Goal: Task Accomplishment & Management: Use online tool/utility

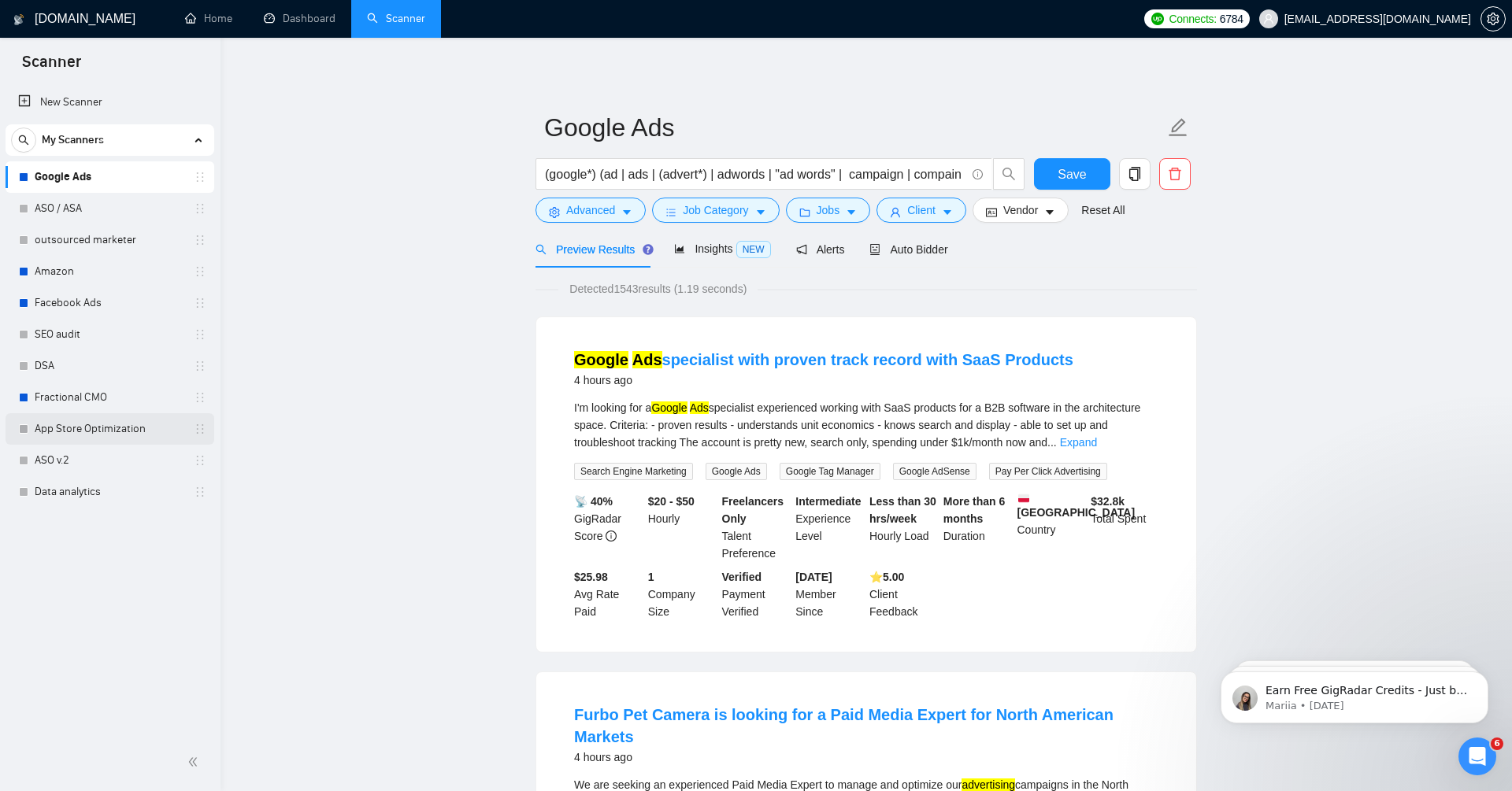
click at [63, 427] on link "App Store Optimization" at bounding box center [110, 429] width 150 height 31
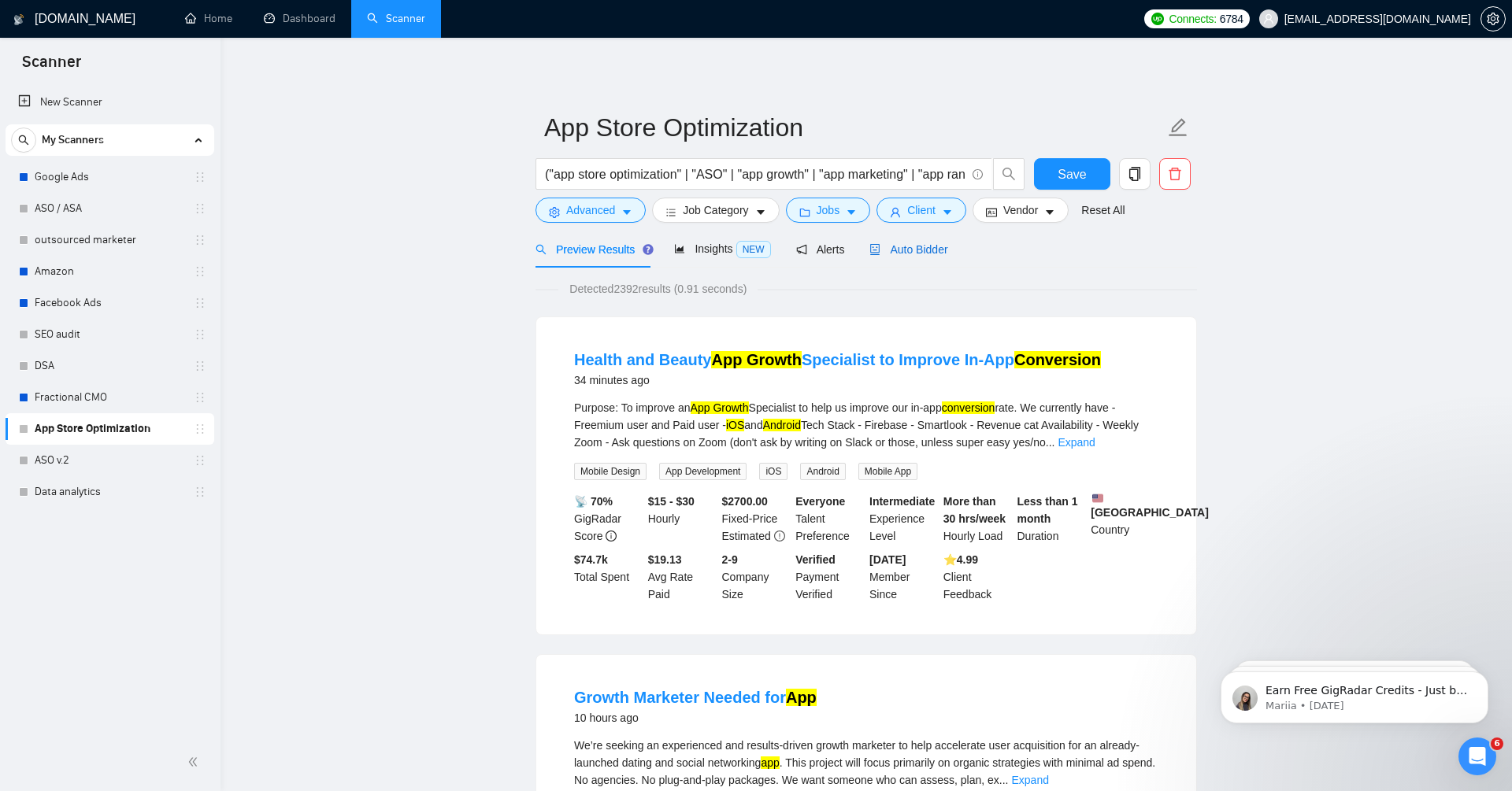
click at [924, 250] on span "Auto Bidder" at bounding box center [908, 249] width 78 height 12
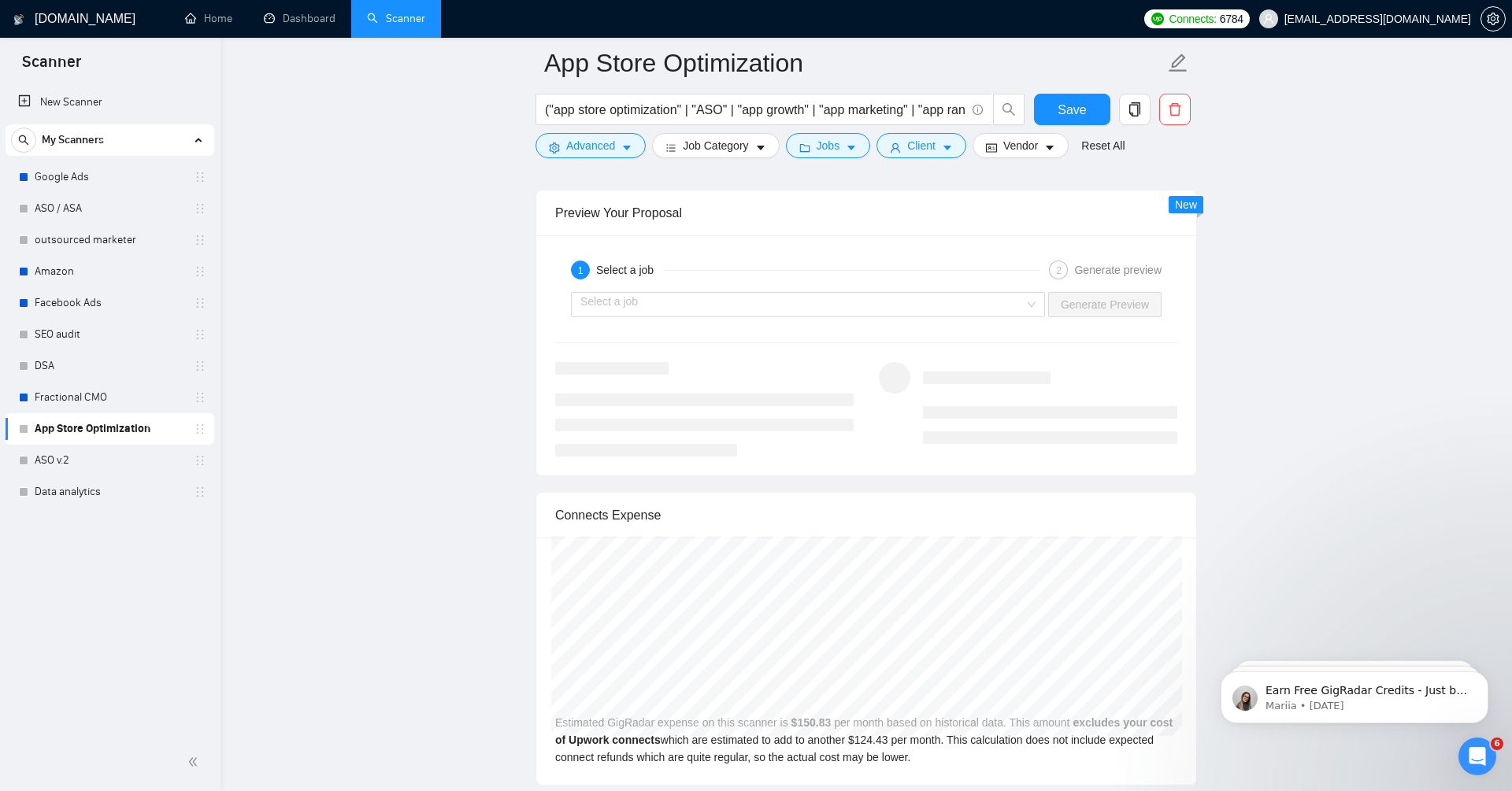
scroll to position [3056, 0]
click at [1018, 290] on input "search" at bounding box center [802, 302] width 444 height 24
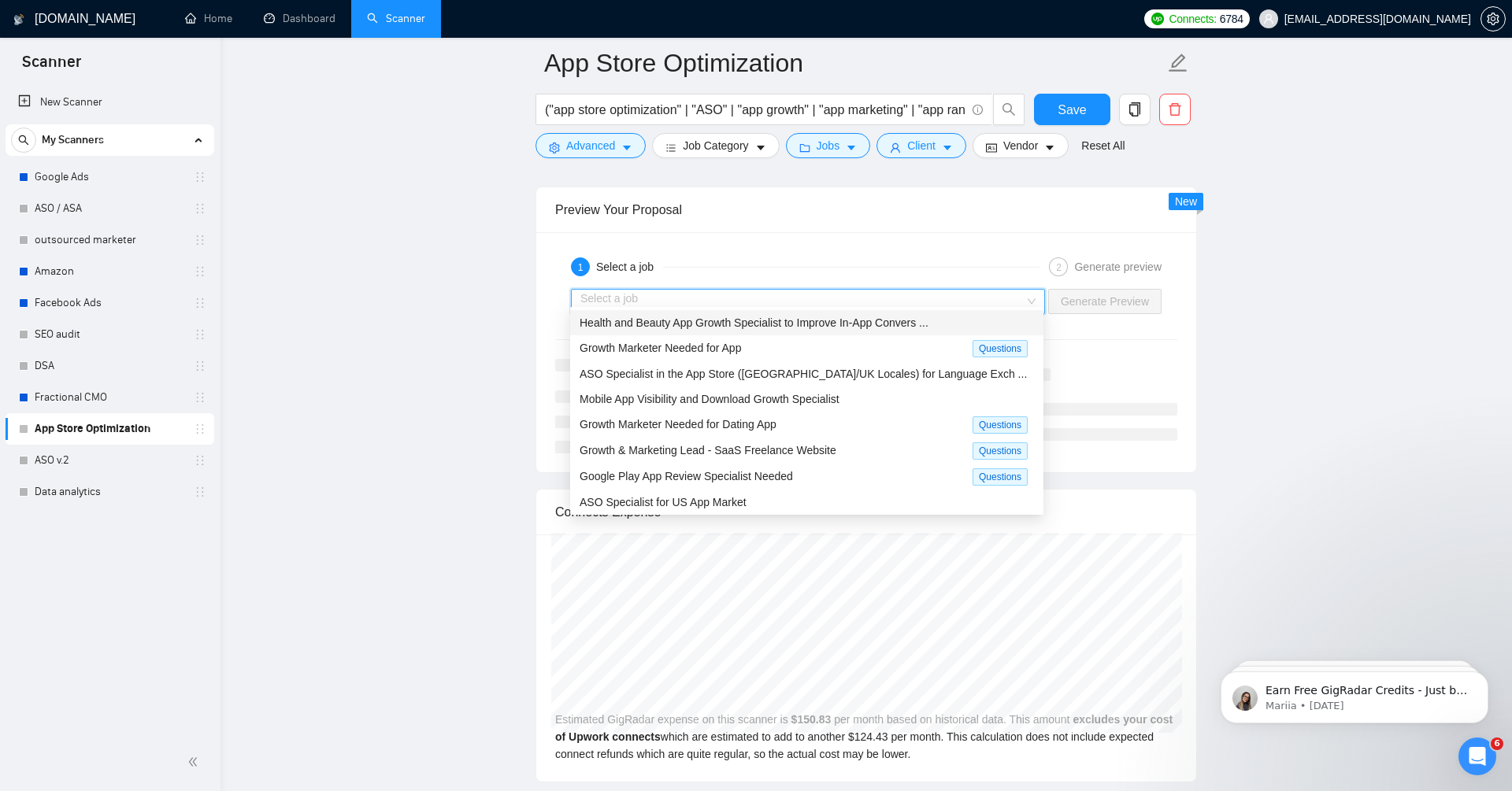
click at [741, 323] on span "Health and Beauty App Growth Specialist to Improve In-App Convers ..." at bounding box center [753, 322] width 349 height 12
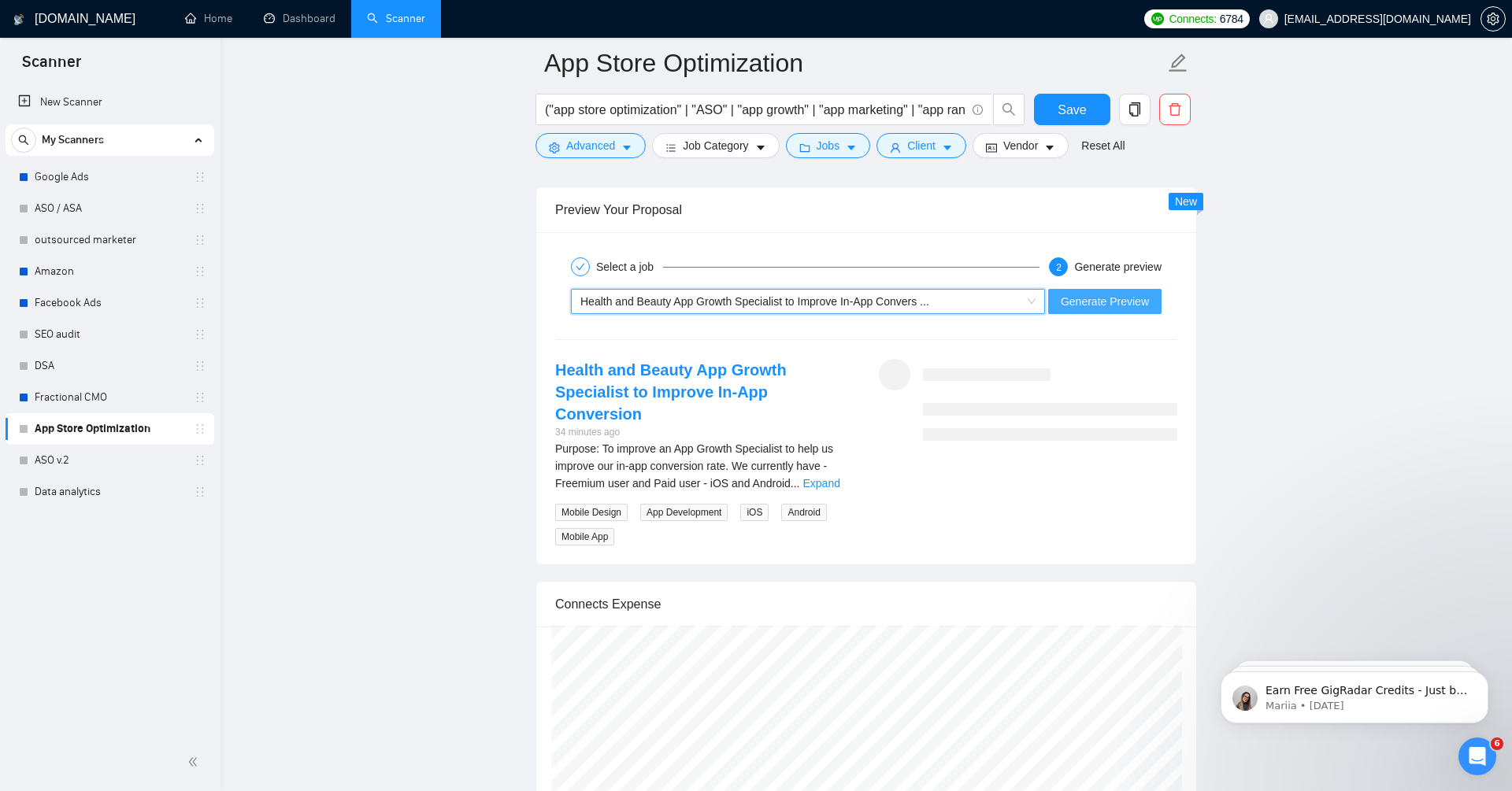
click at [1118, 293] on span "Generate Preview" at bounding box center [1104, 301] width 88 height 17
